Goal: Task Accomplishment & Management: Manage account settings

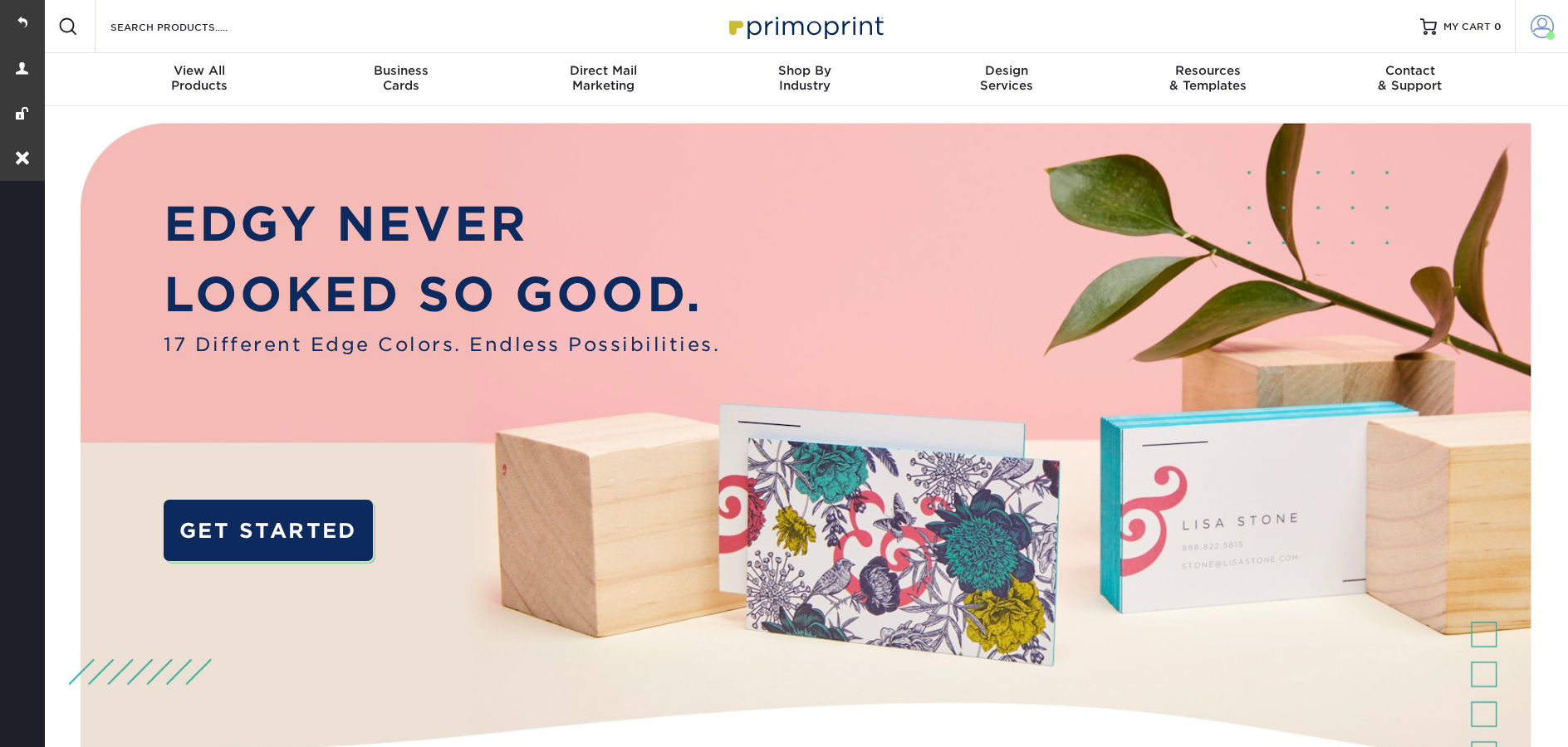
click at [1539, 30] on span at bounding box center [1541, 26] width 23 height 23
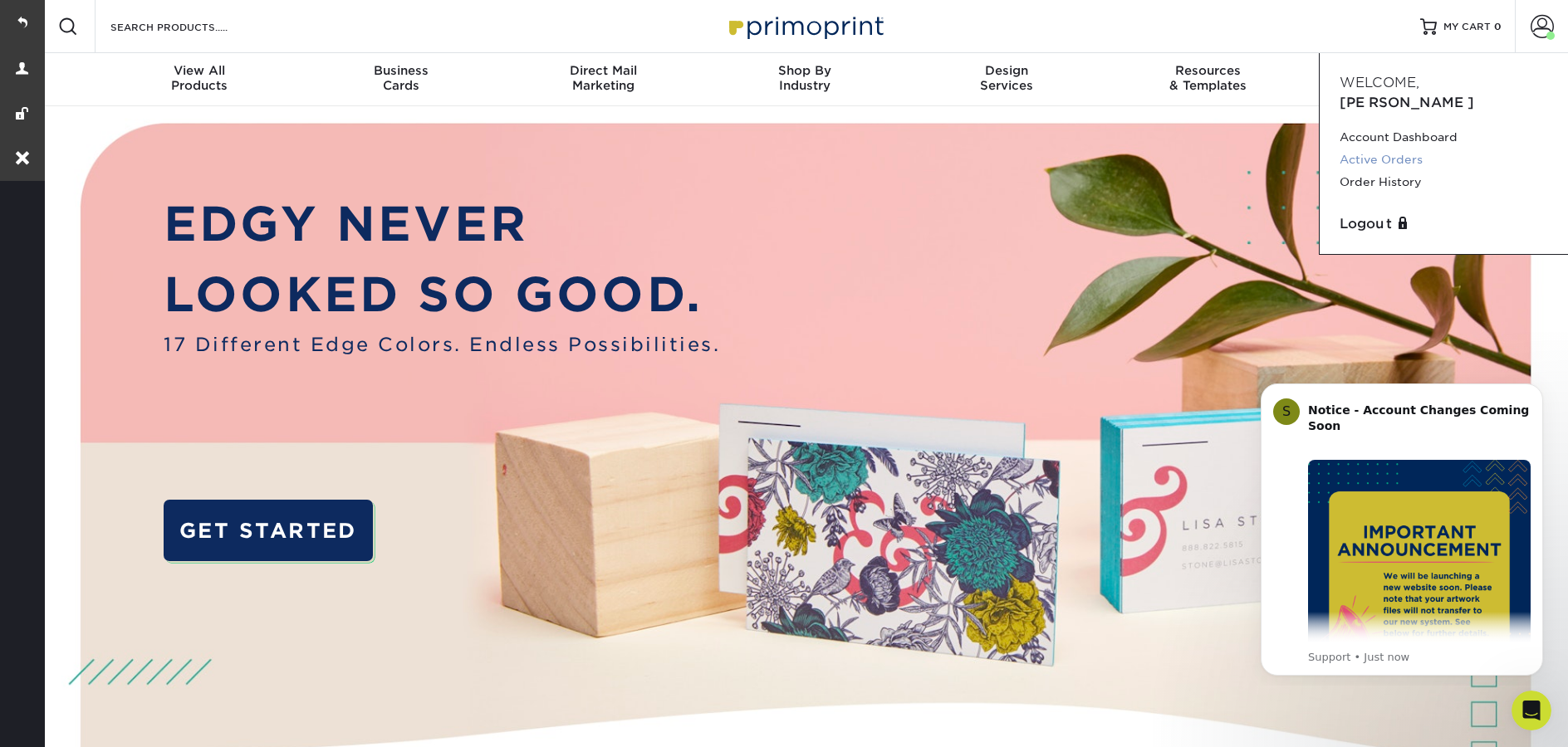
click at [1395, 148] on link "Active Orders" at bounding box center [1444, 159] width 208 height 22
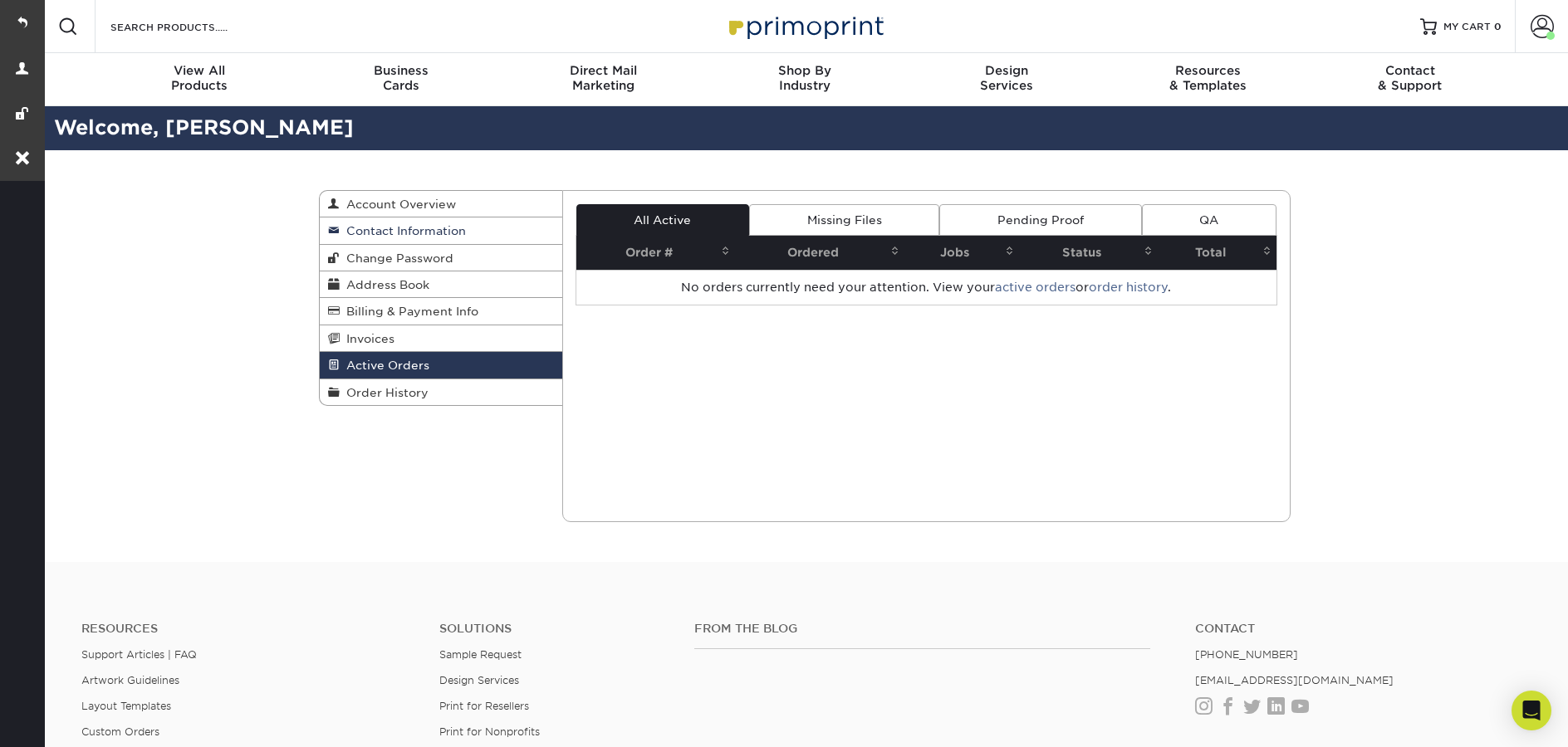
click at [425, 235] on span "Contact Information" at bounding box center [403, 230] width 126 height 13
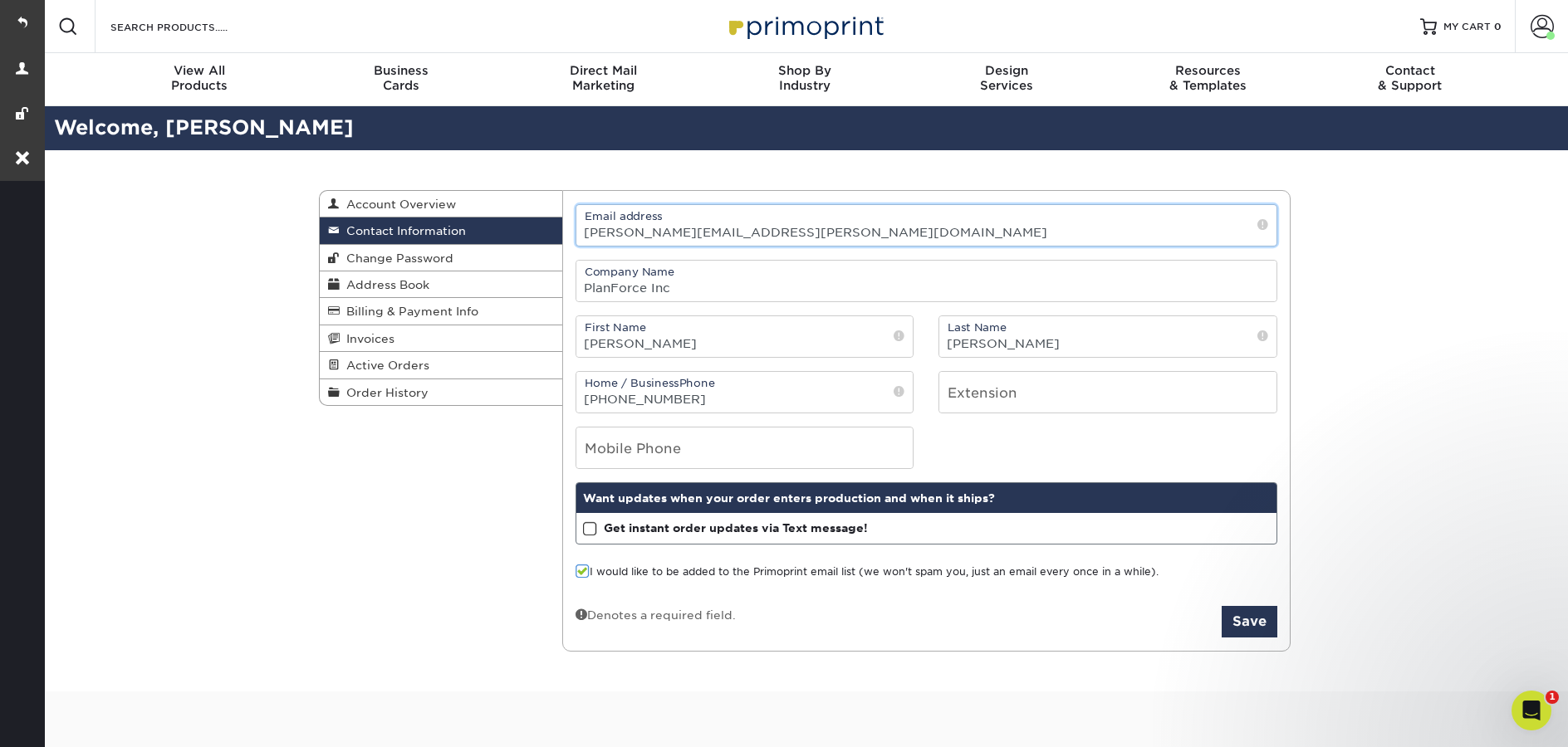
drag, startPoint x: 693, startPoint y: 231, endPoint x: 719, endPoint y: 234, distance: 26.2
click at [579, 235] on input "[PERSON_NAME][EMAIL_ADDRESS][PERSON_NAME][DOMAIN_NAME]" at bounding box center [926, 226] width 701 height 41
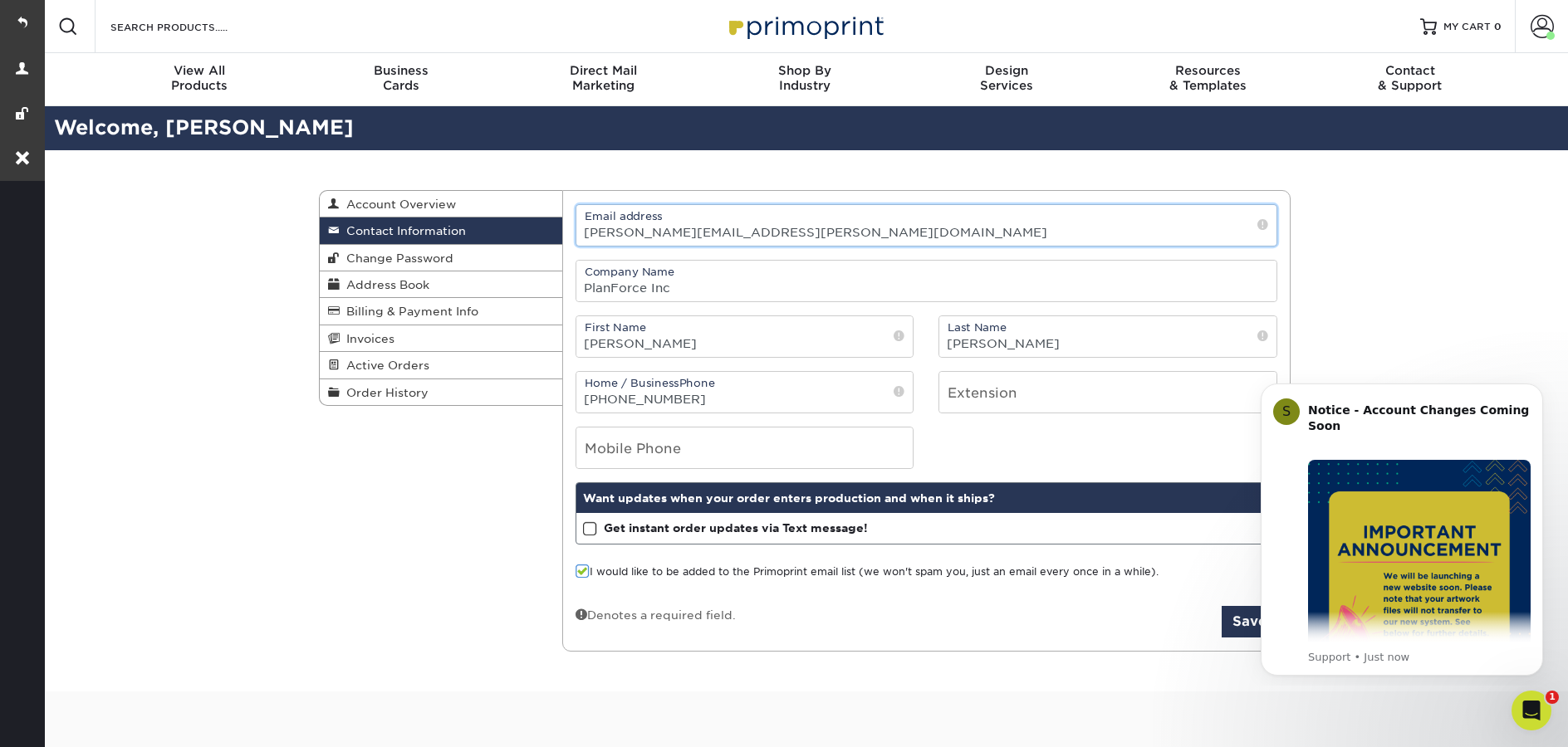
drag, startPoint x: 890, startPoint y: 233, endPoint x: 539, endPoint y: 228, distance: 351.0
click at [538, 190] on div "Contact Information Account Overview Contact Information Change Password Addres…" at bounding box center [804, 190] width 971 height 0
paste input "[PERSON_NAME].s"
type input "[PERSON_NAME][EMAIL_ADDRESS][DOMAIN_NAME]"
click at [1537, 390] on icon "Dismiss notification" at bounding box center [1537, 388] width 6 height 6
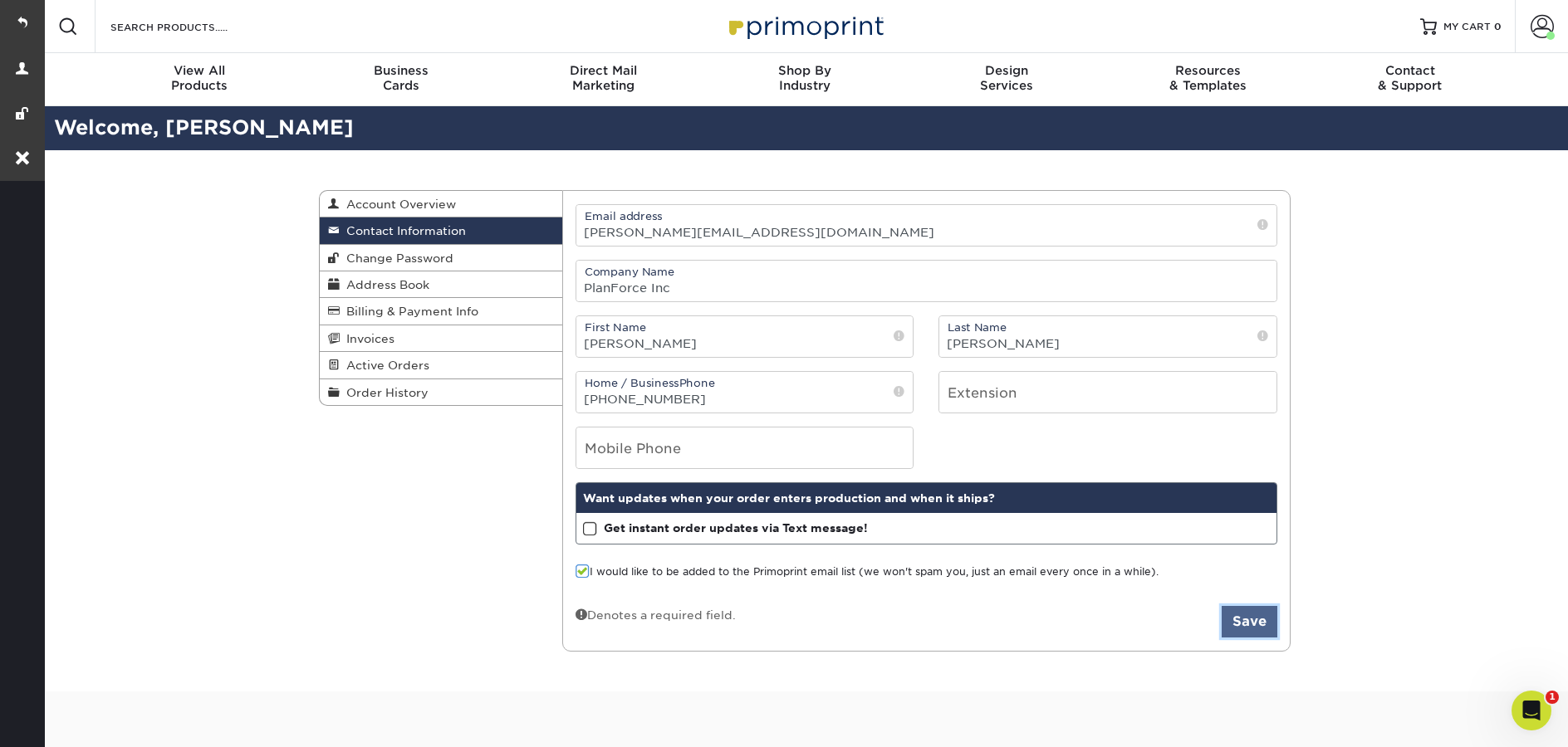
click at [1255, 630] on button "Save" at bounding box center [1249, 622] width 55 height 31
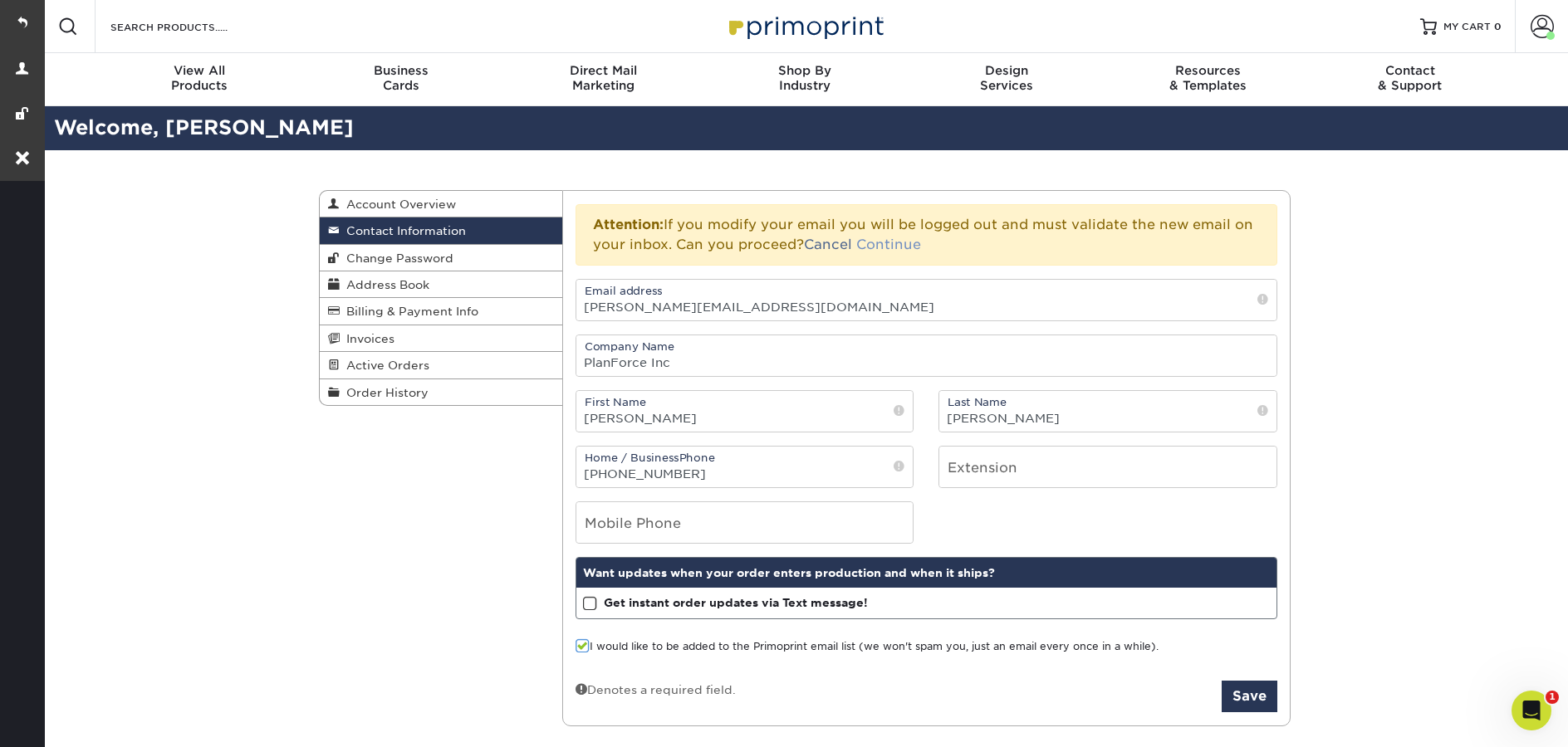
click at [886, 242] on link "Continue" at bounding box center [888, 244] width 64 height 16
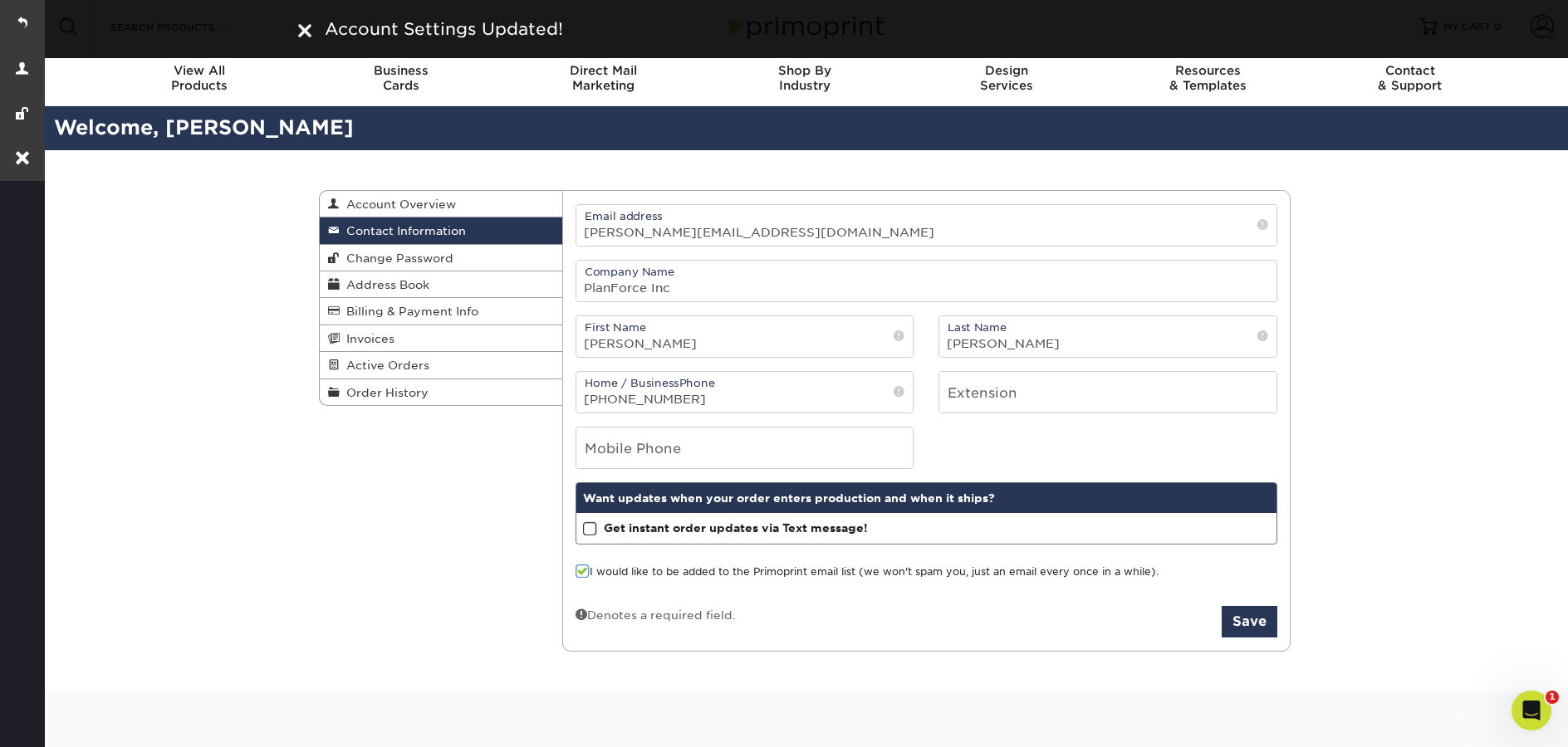
click at [310, 35] on img at bounding box center [305, 30] width 13 height 13
